Goal: Information Seeking & Learning: Learn about a topic

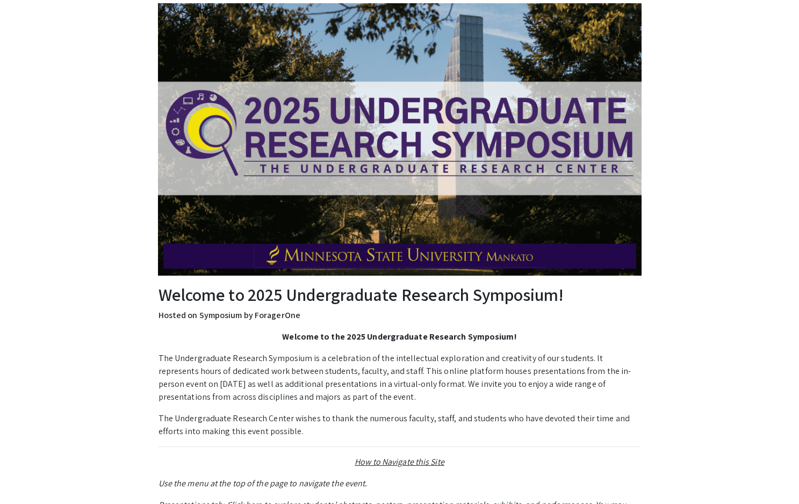
scroll to position [17, 0]
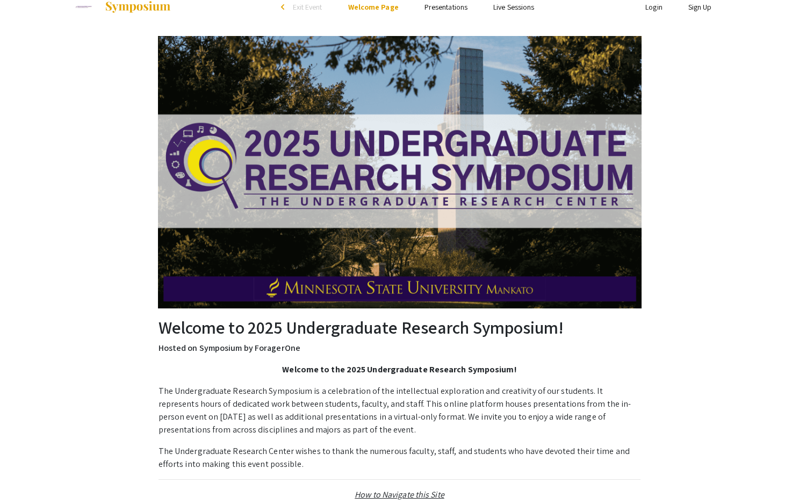
click at [373, 318] on h2 "Welcome to 2025 Undergraduate Research Symposium!" at bounding box center [400, 327] width 483 height 20
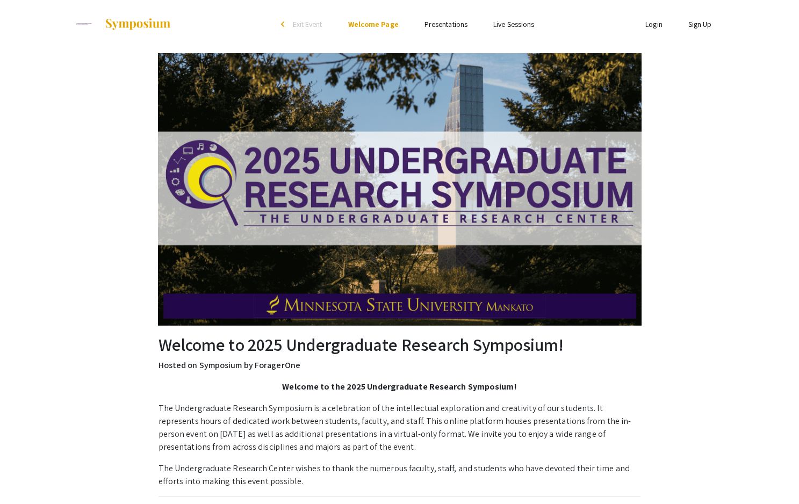
scroll to position [0, 0]
click at [455, 23] on link "Presentations" at bounding box center [446, 24] width 43 height 10
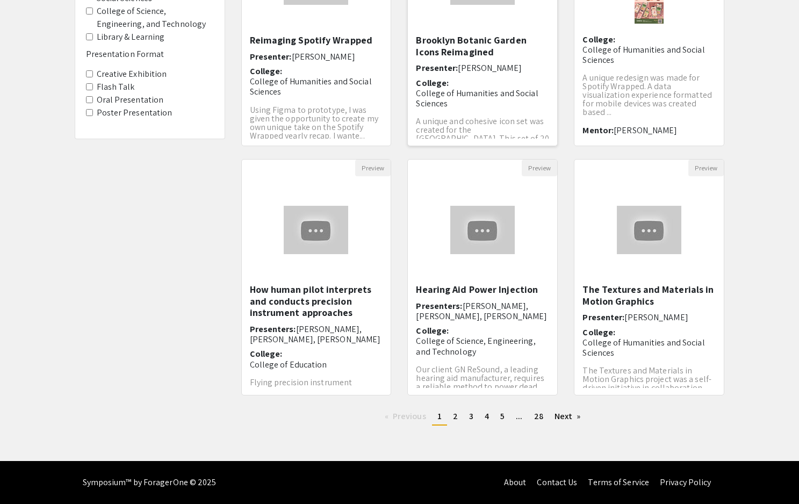
scroll to position [209, 0]
click at [633, 246] on img "Open Presentation <p>The Textures and Materials in Motion Graphics</p>" at bounding box center [649, 230] width 86 height 70
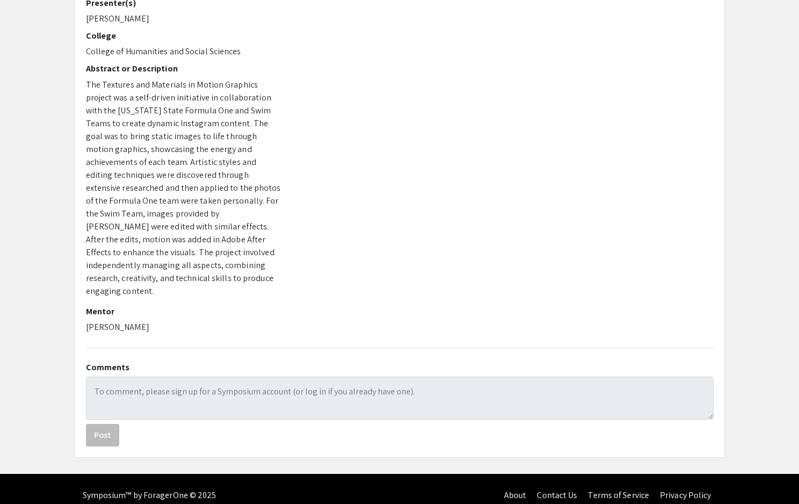
scroll to position [114, 0]
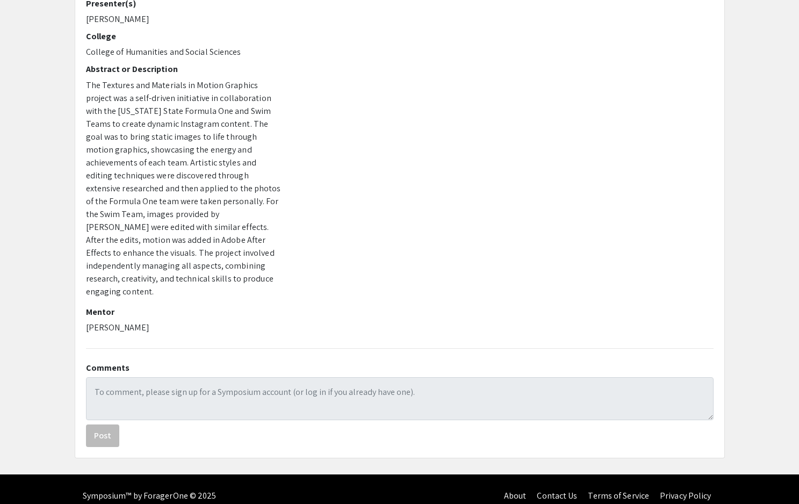
scroll to position [199, 0]
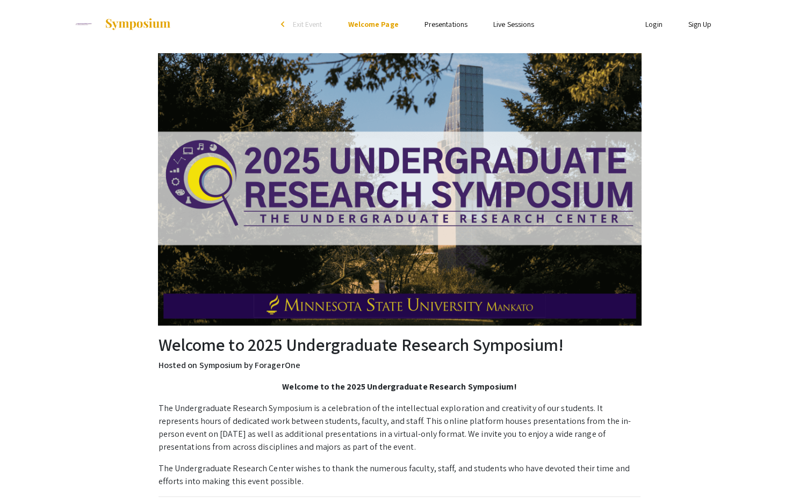
click at [446, 27] on link "Presentations" at bounding box center [446, 24] width 43 height 10
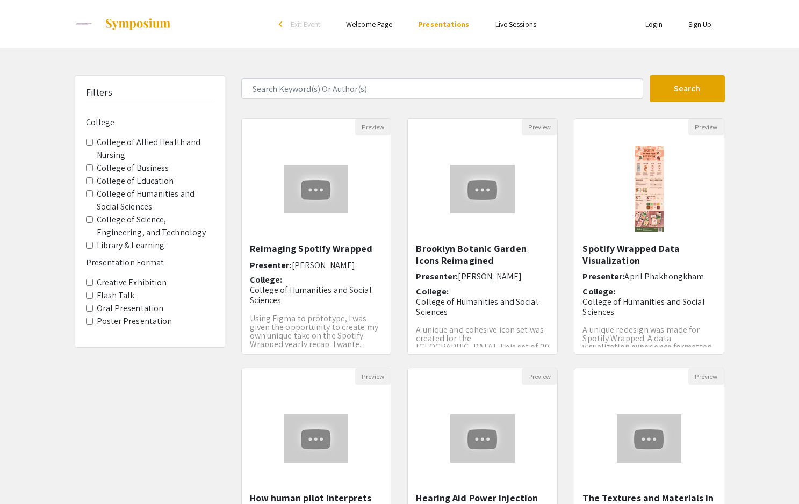
click at [166, 25] on img at bounding box center [137, 24] width 67 height 13
